Goal: Task Accomplishment & Management: Use online tool/utility

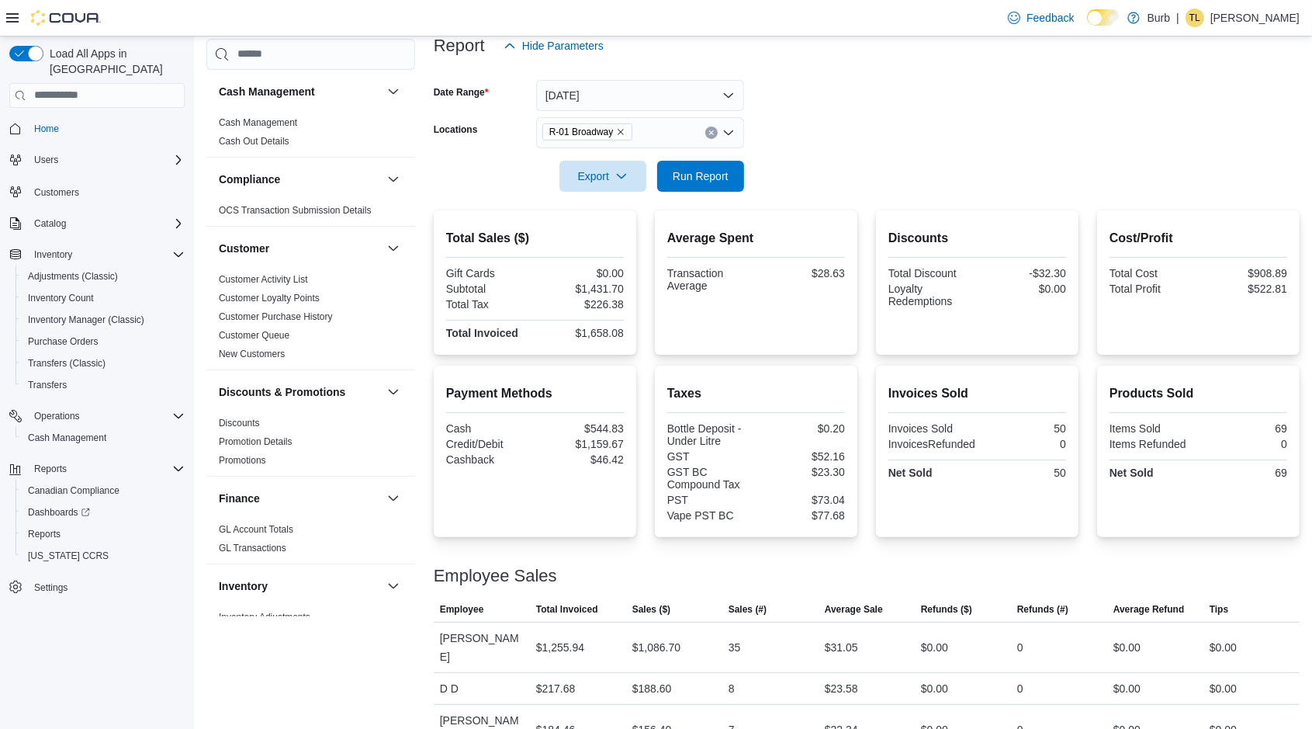
scroll to position [197, 0]
click at [702, 175] on span "Run Report" at bounding box center [701, 176] width 56 height 16
click at [710, 128] on button "Clear input" at bounding box center [711, 132] width 12 height 12
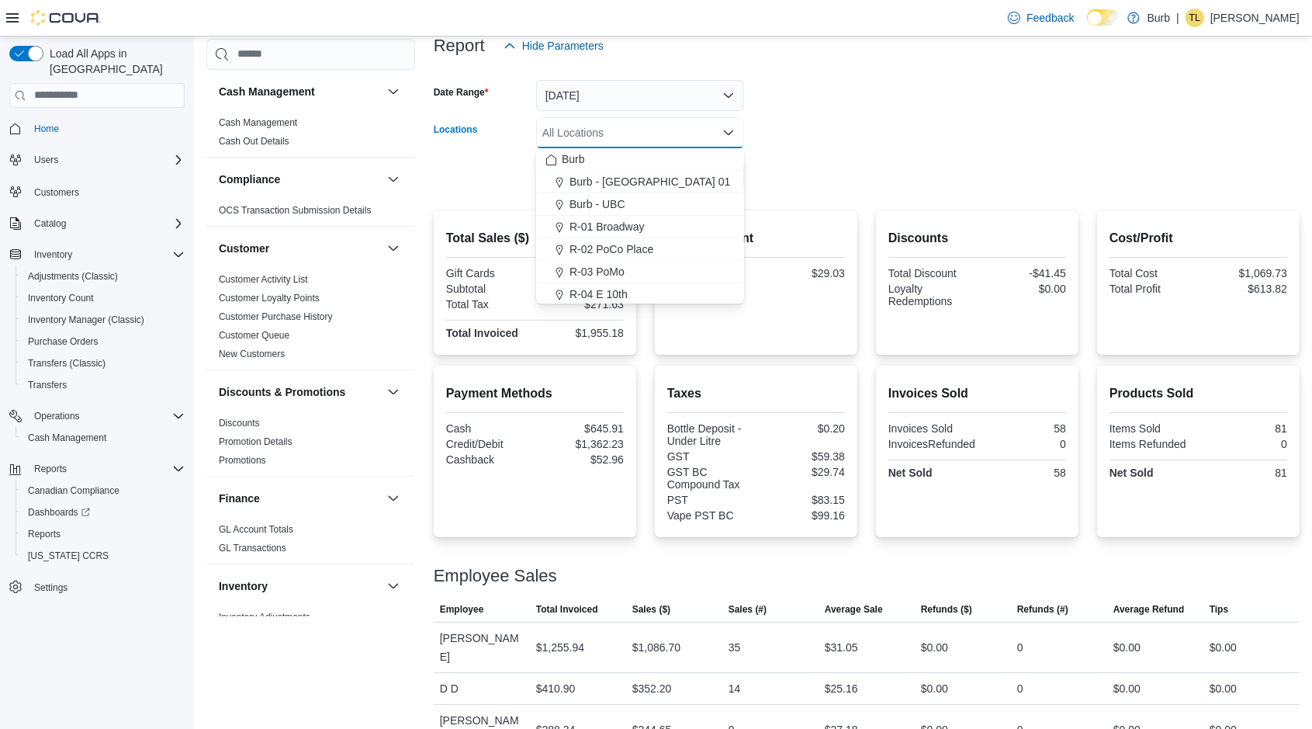
click at [606, 292] on span "R-04 E 10th" at bounding box center [599, 294] width 58 height 16
click at [985, 148] on div at bounding box center [867, 154] width 866 height 12
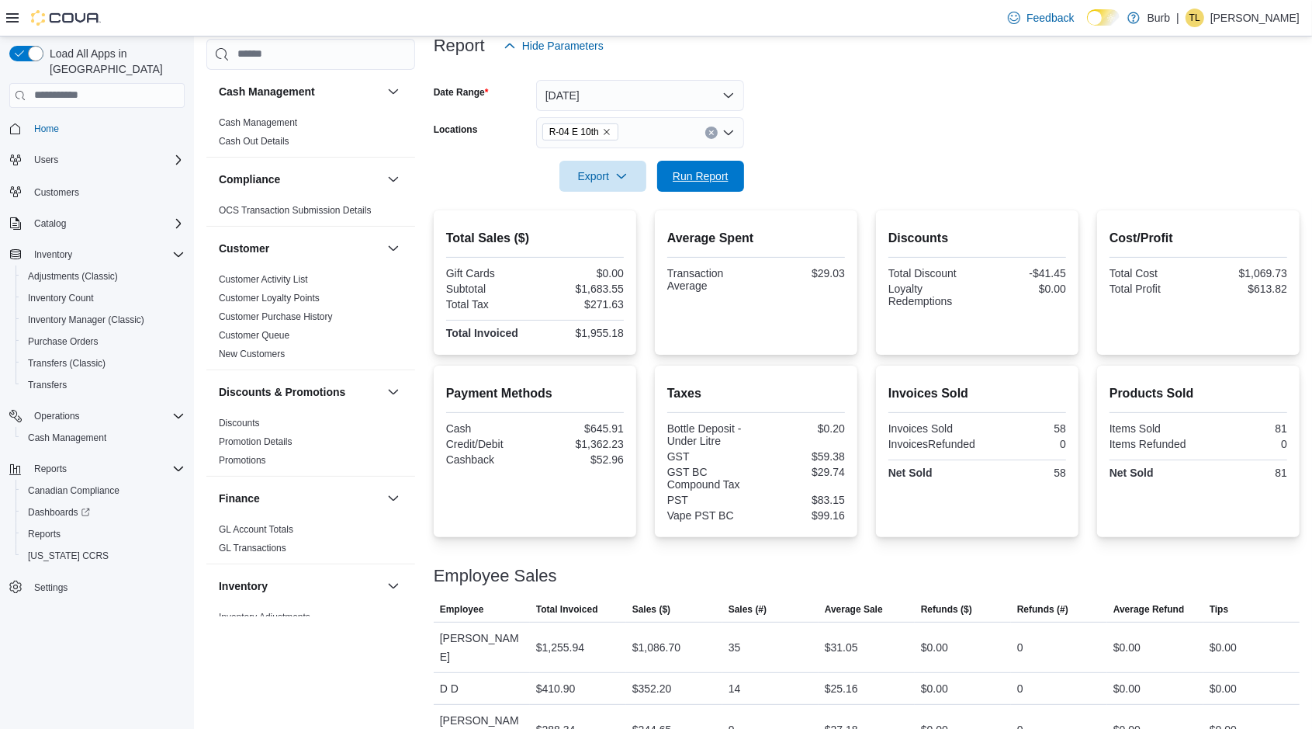
click at [683, 169] on span "Run Report" at bounding box center [701, 176] width 56 height 16
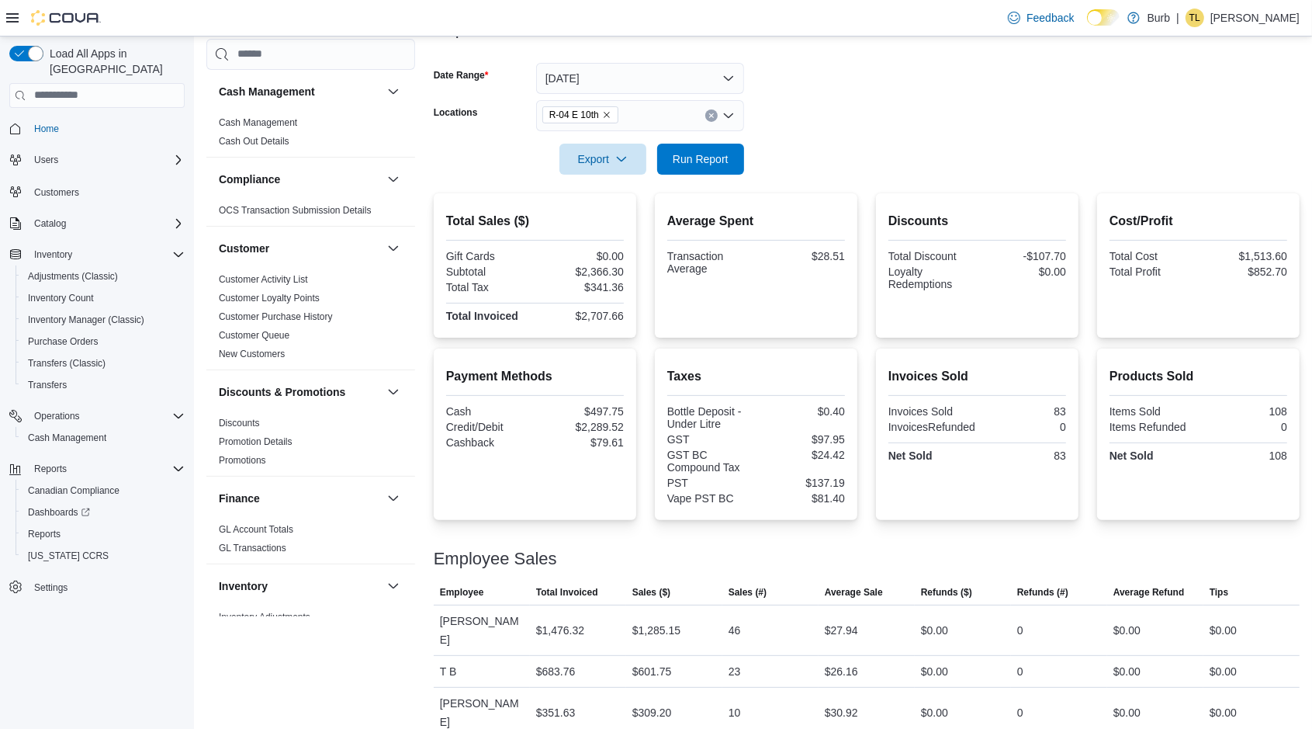
scroll to position [229, 0]
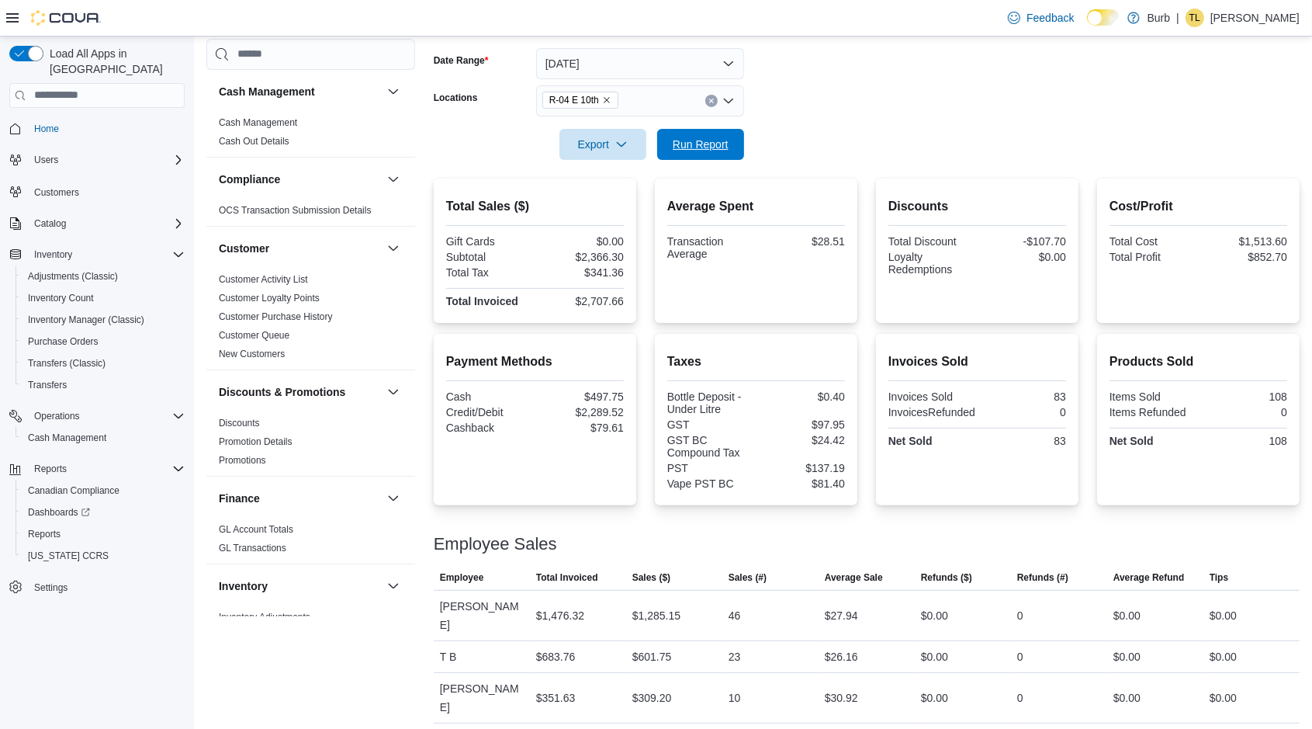
click at [709, 142] on span "Run Report" at bounding box center [701, 145] width 56 height 16
click at [730, 136] on span "Run Report" at bounding box center [700, 144] width 68 height 31
click at [688, 147] on span "Run Report" at bounding box center [701, 145] width 56 height 16
click at [700, 151] on span "Run Report" at bounding box center [701, 145] width 56 height 16
click at [713, 144] on span "Run Report" at bounding box center [701, 145] width 56 height 16
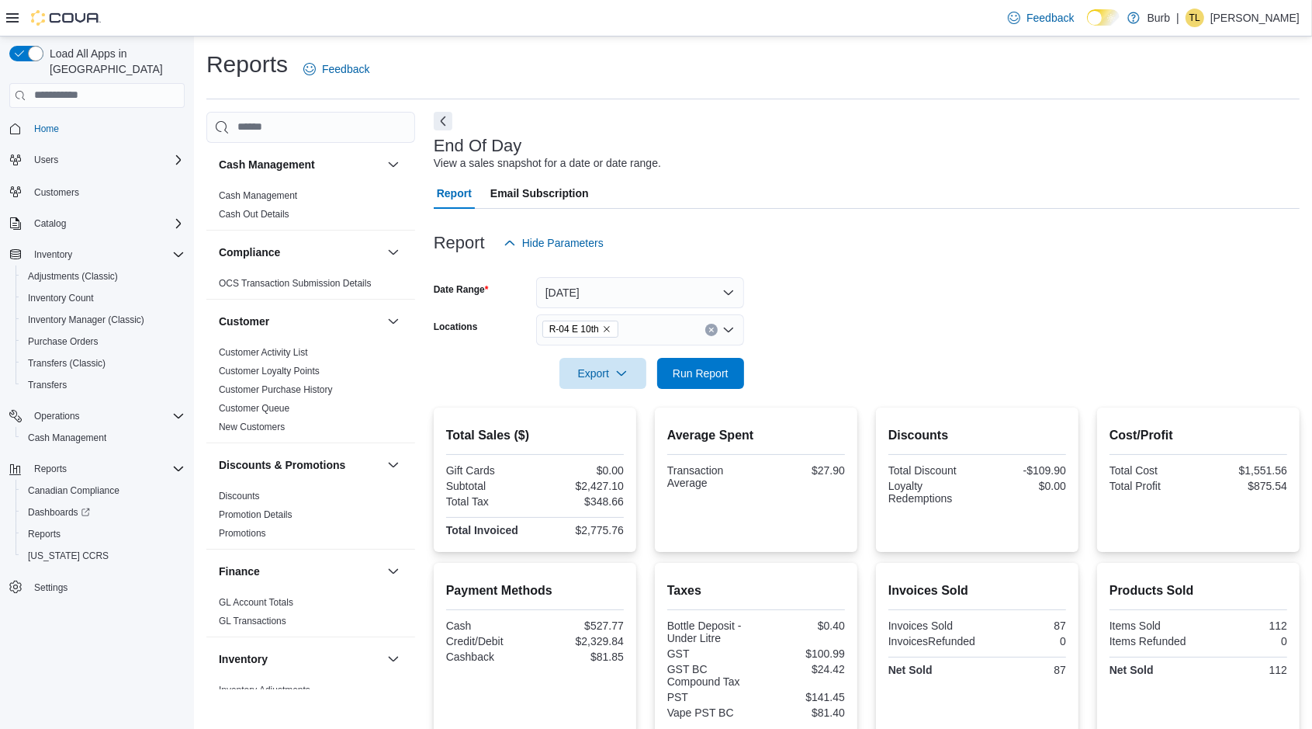
scroll to position [0, 0]
click at [680, 369] on span "Run Report" at bounding box center [701, 373] width 56 height 16
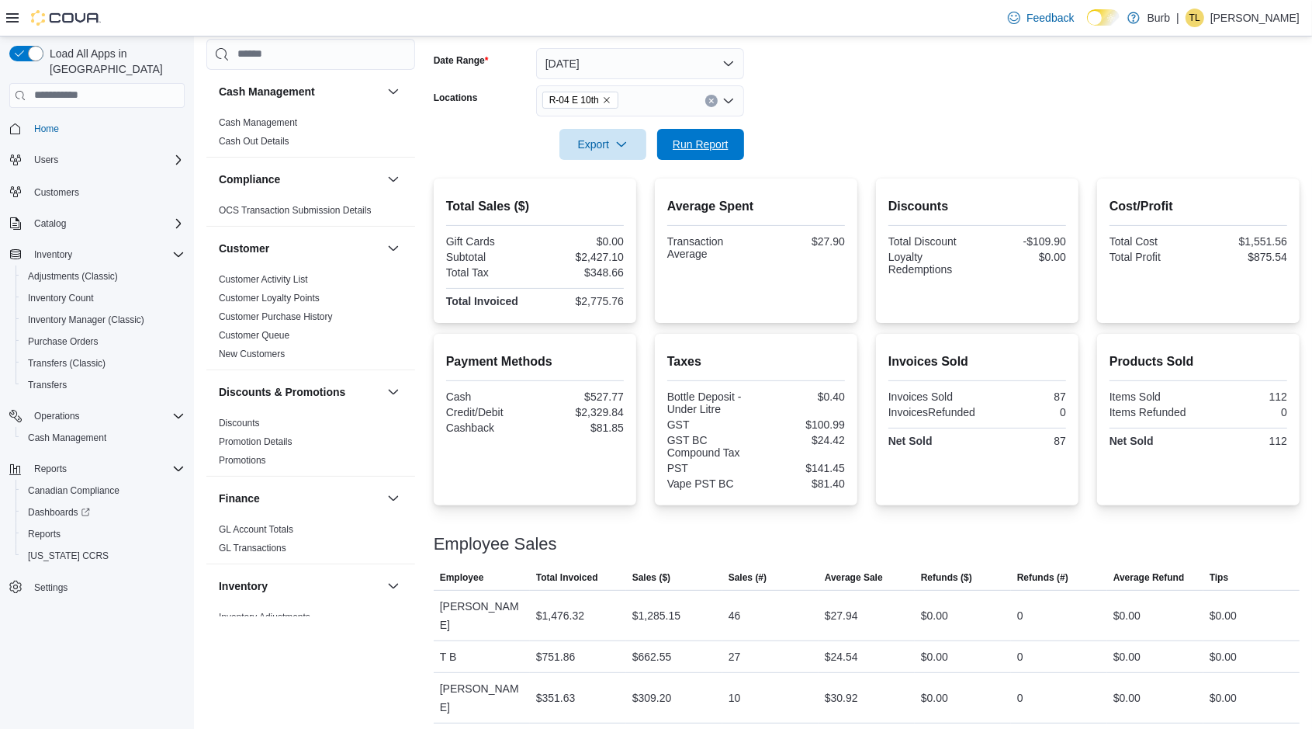
click at [724, 144] on span "Run Report" at bounding box center [701, 145] width 56 height 16
click at [698, 142] on span "Run Report" at bounding box center [701, 145] width 56 height 16
